Goal: Task Accomplishment & Management: Manage account settings

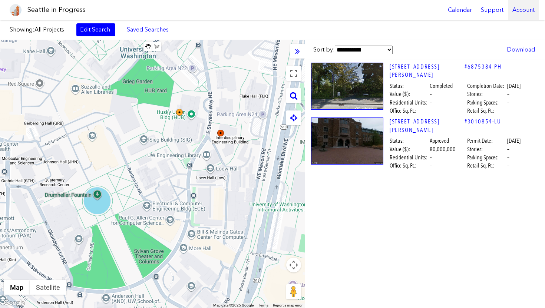
click at [525, 10] on div "Account" at bounding box center [523, 10] width 31 height 20
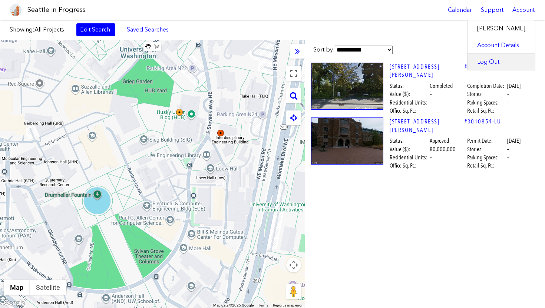
click at [485, 62] on link "Log Out" at bounding box center [502, 62] width 68 height 16
